Goal: Transaction & Acquisition: Purchase product/service

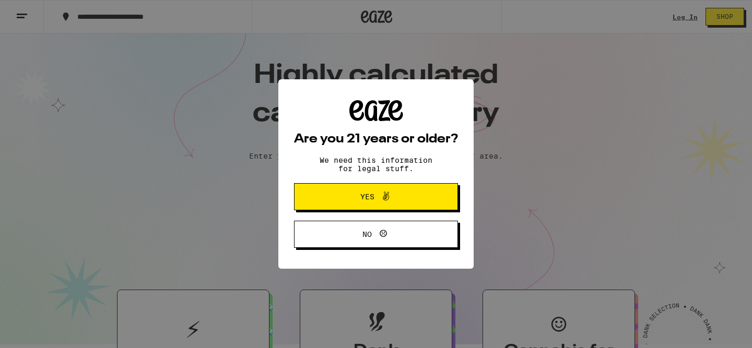
click at [413, 184] on div "Are you 21 years or older? We need this information for legal stuff. Yes No" at bounding box center [376, 174] width 164 height 148
click at [411, 192] on span "Yes" at bounding box center [375, 197] width 79 height 14
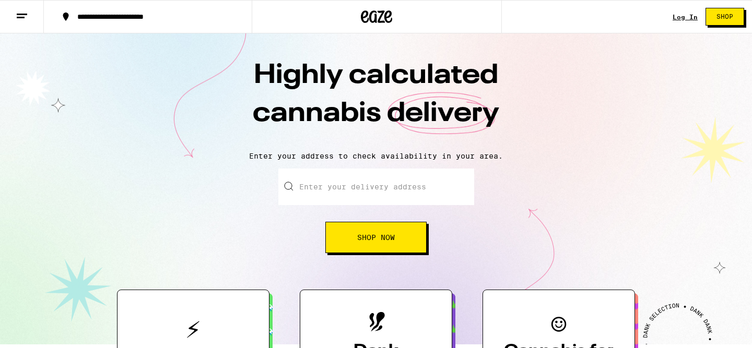
click at [684, 8] on div "Log In Shop" at bounding box center [712, 16] width 79 height 33
click at [680, 12] on div "Log In Shop" at bounding box center [712, 16] width 79 height 33
click at [678, 16] on link "Log In" at bounding box center [685, 17] width 25 height 7
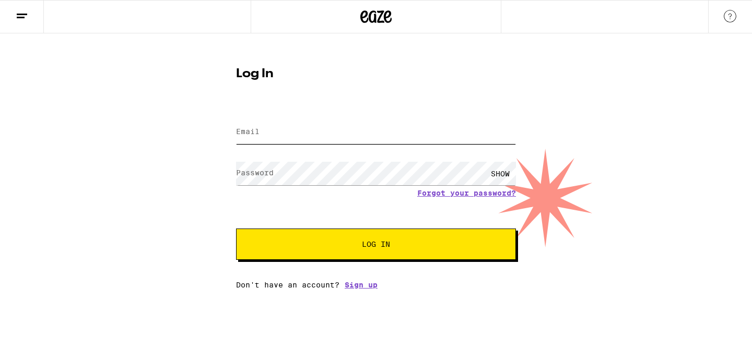
type input "[EMAIL_ADDRESS][DOMAIN_NAME]"
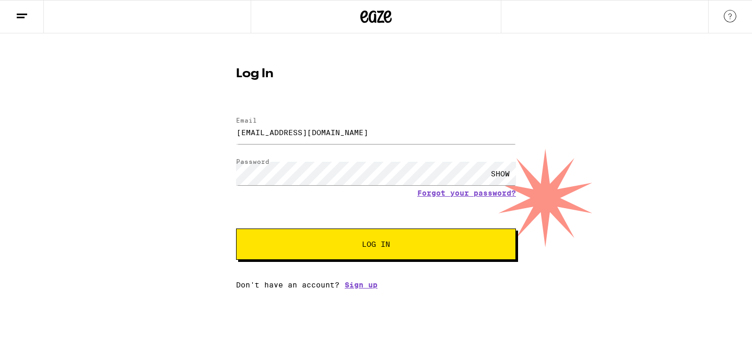
click at [369, 106] on div "Log In Email Email [EMAIL_ADDRESS][DOMAIN_NAME] Password Password SHOW Forgot y…" at bounding box center [376, 175] width 301 height 230
click at [344, 265] on div "Email Email [EMAIL_ADDRESS][DOMAIN_NAME] Password Password SHOW Forgot your pas…" at bounding box center [376, 198] width 280 height 183
click at [337, 252] on button "Log In" at bounding box center [376, 244] width 280 height 31
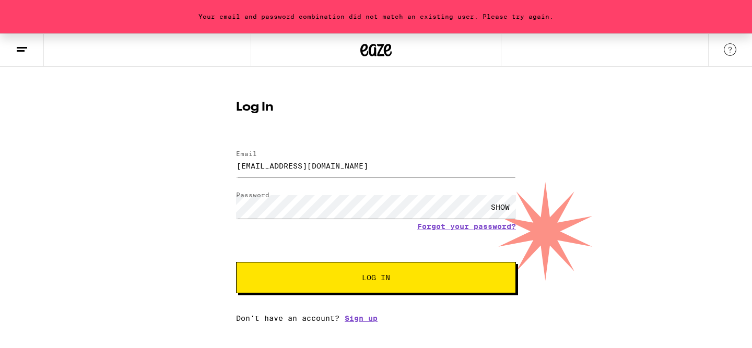
click at [337, 219] on div "SHOW" at bounding box center [376, 207] width 280 height 31
click at [503, 202] on div "SHOW" at bounding box center [500, 207] width 31 height 24
click at [316, 289] on button "Log In" at bounding box center [376, 277] width 280 height 31
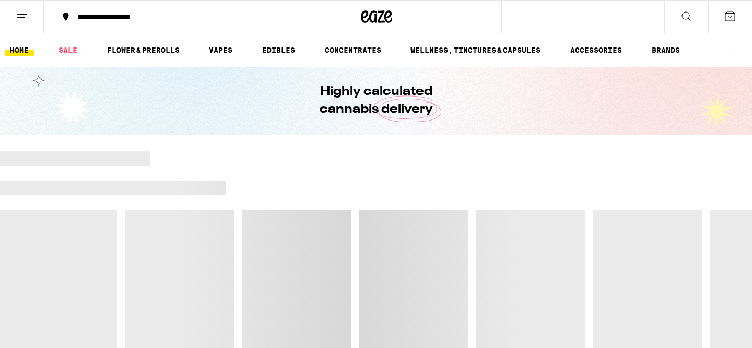
click at [327, 183] on div at bounding box center [489, 188] width 527 height 15
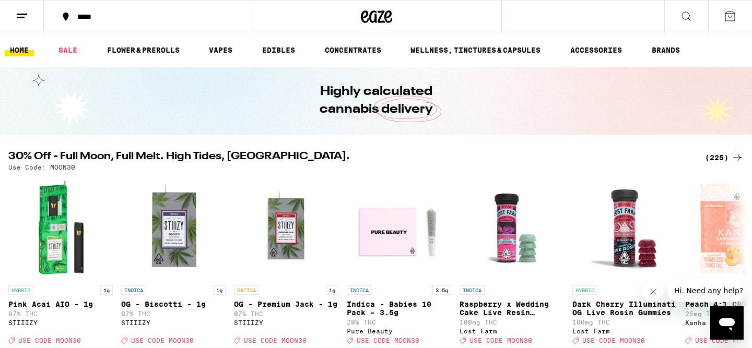
click at [106, 20] on div "*****" at bounding box center [154, 16] width 164 height 7
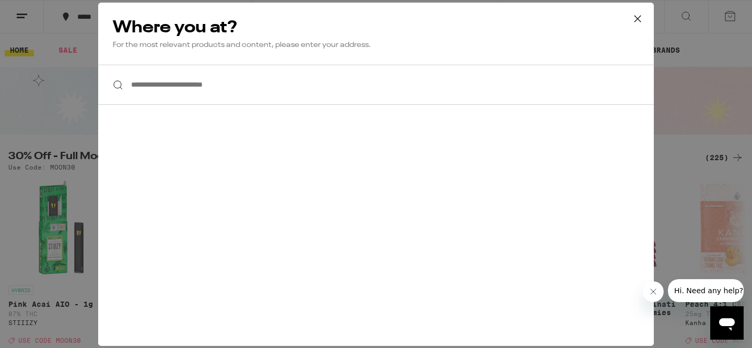
click at [158, 92] on input "**********" at bounding box center [376, 85] width 556 height 40
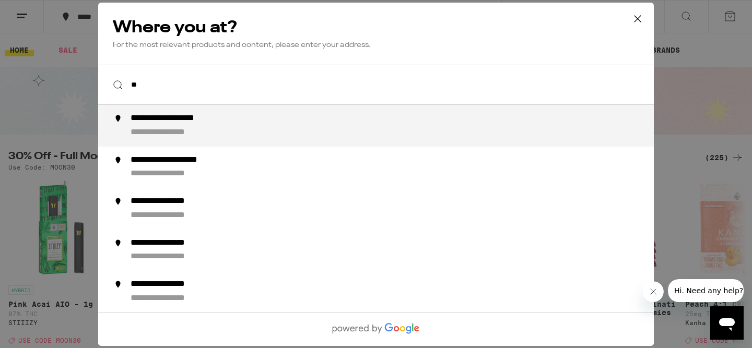
type input "*"
click at [157, 114] on li "**********" at bounding box center [376, 126] width 556 height 42
type input "**********"
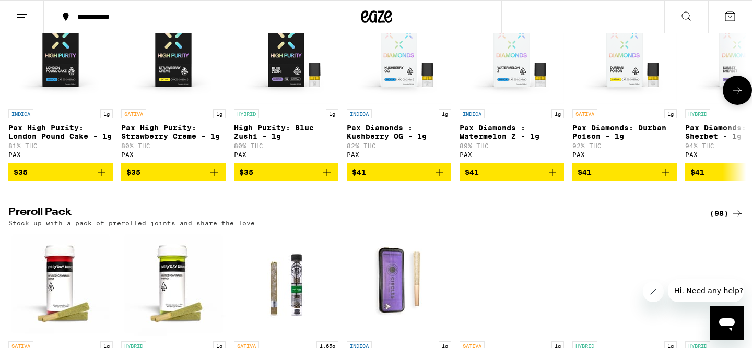
scroll to position [2447, 0]
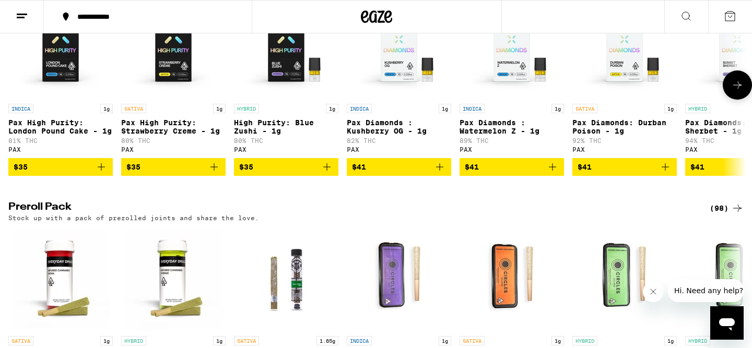
click at [734, 91] on icon at bounding box center [737, 85] width 13 height 13
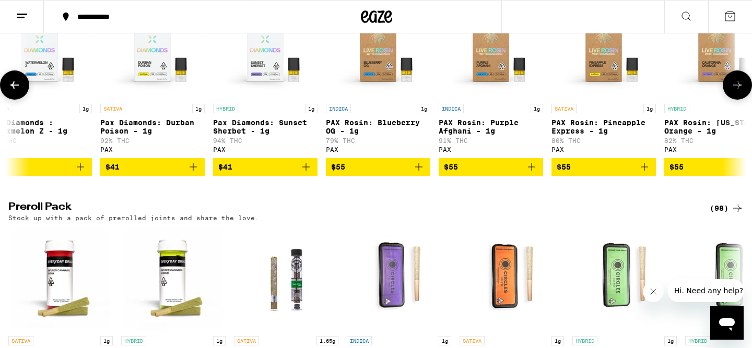
click at [734, 91] on icon at bounding box center [737, 85] width 13 height 13
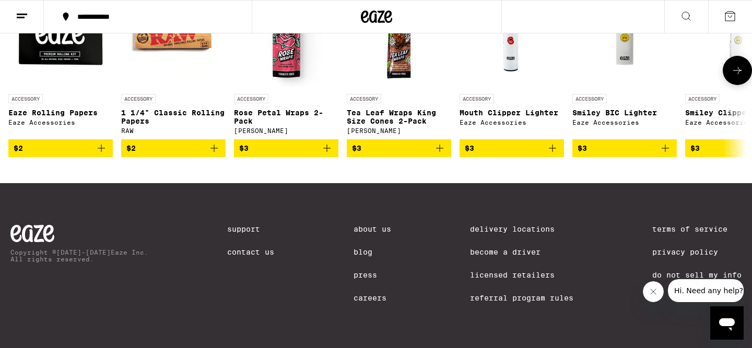
scroll to position [4604, 0]
click at [737, 85] on button at bounding box center [737, 70] width 29 height 29
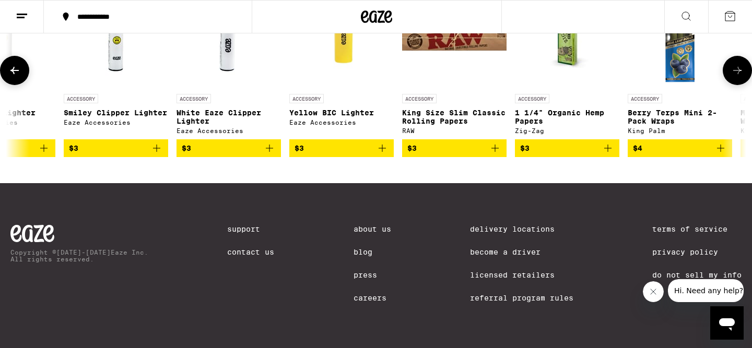
click at [737, 85] on button at bounding box center [737, 70] width 29 height 29
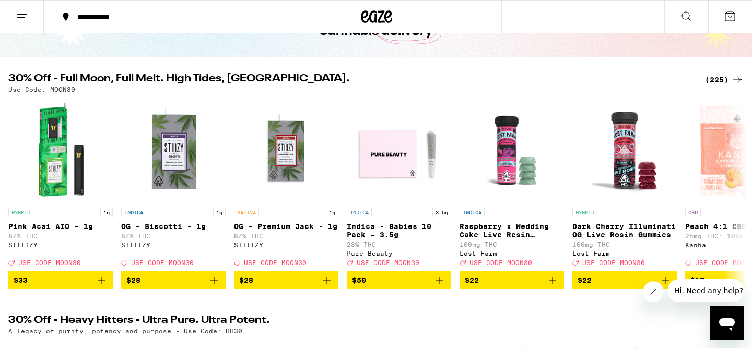
scroll to position [0, 0]
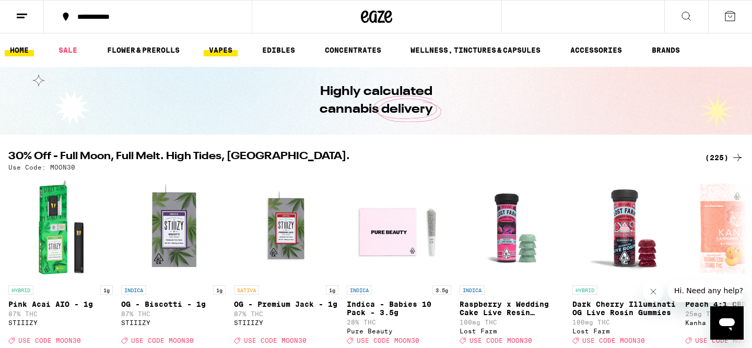
click at [207, 44] on link "VAPES" at bounding box center [221, 50] width 34 height 13
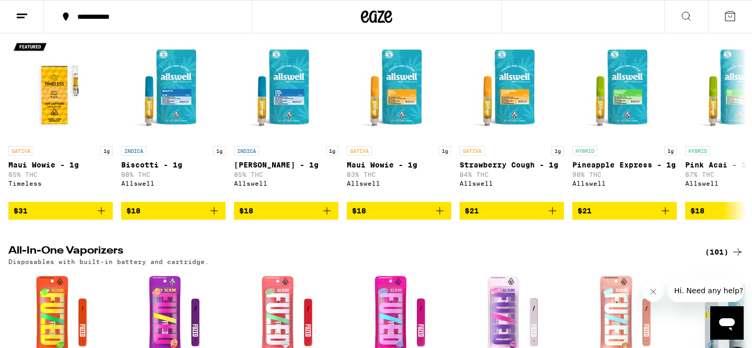
scroll to position [366, 0]
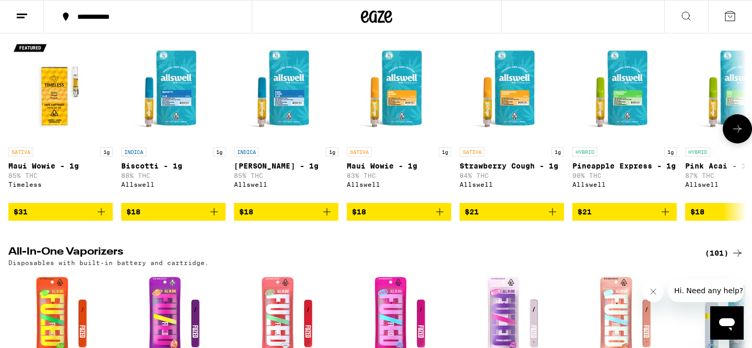
click at [733, 144] on button at bounding box center [737, 128] width 29 height 29
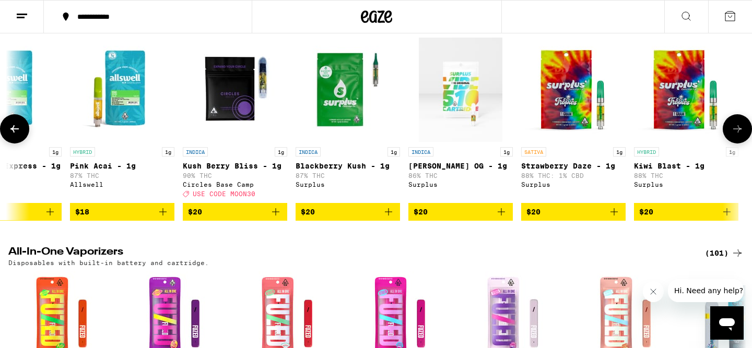
scroll to position [0, 622]
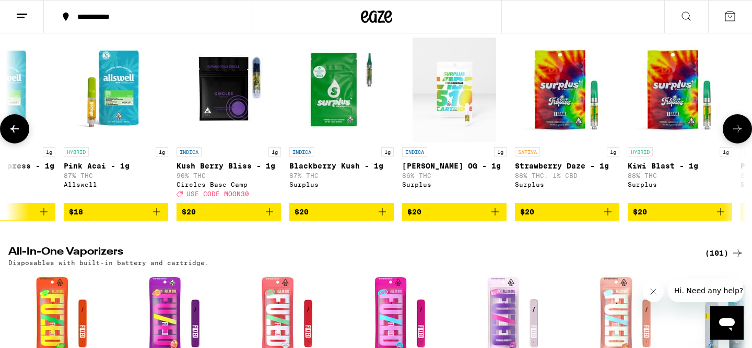
click at [739, 135] on icon at bounding box center [737, 129] width 13 height 13
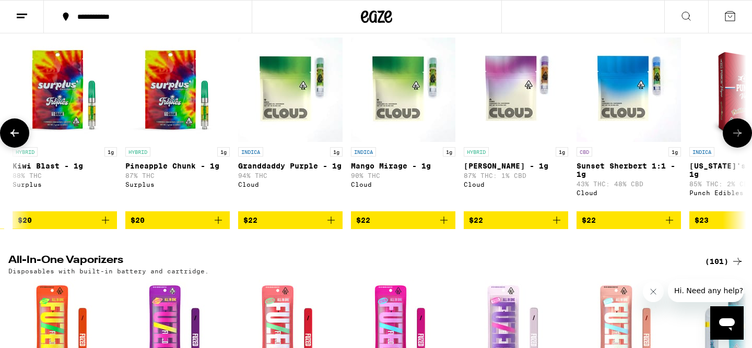
scroll to position [0, 1243]
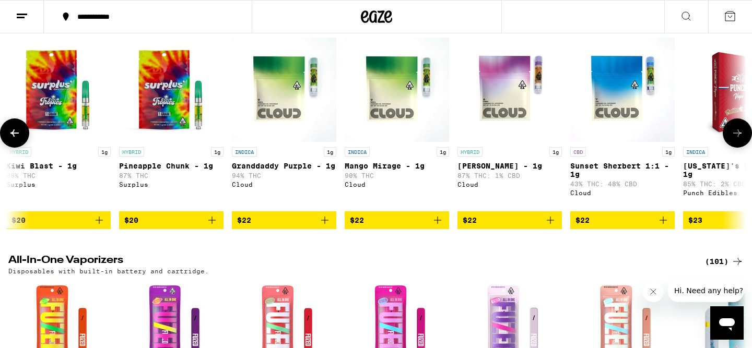
click at [738, 139] on icon at bounding box center [737, 133] width 13 height 13
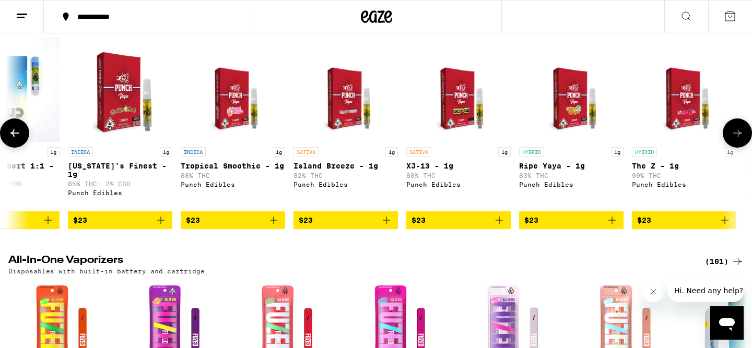
scroll to position [0, 1865]
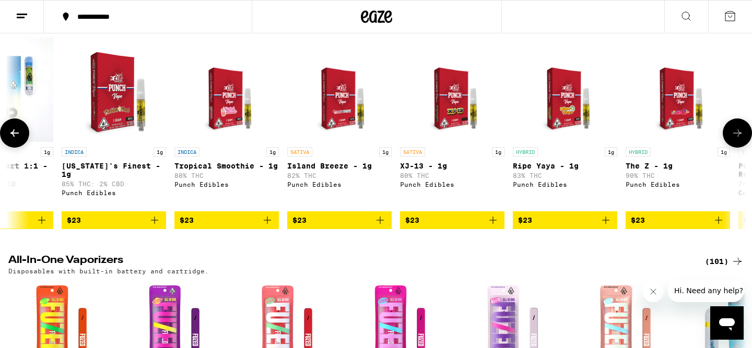
click at [738, 139] on icon at bounding box center [737, 133] width 13 height 13
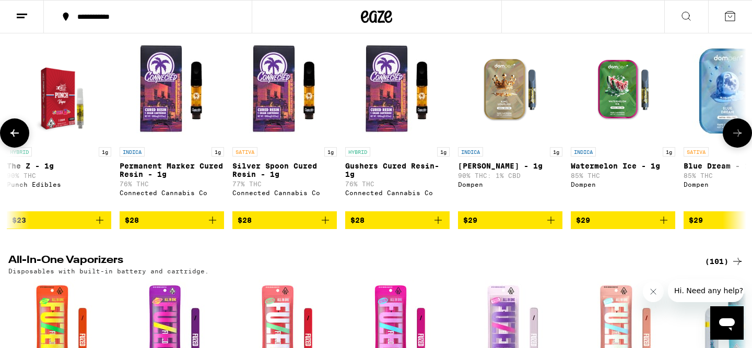
scroll to position [0, 2486]
